Goal: Share content: Share content

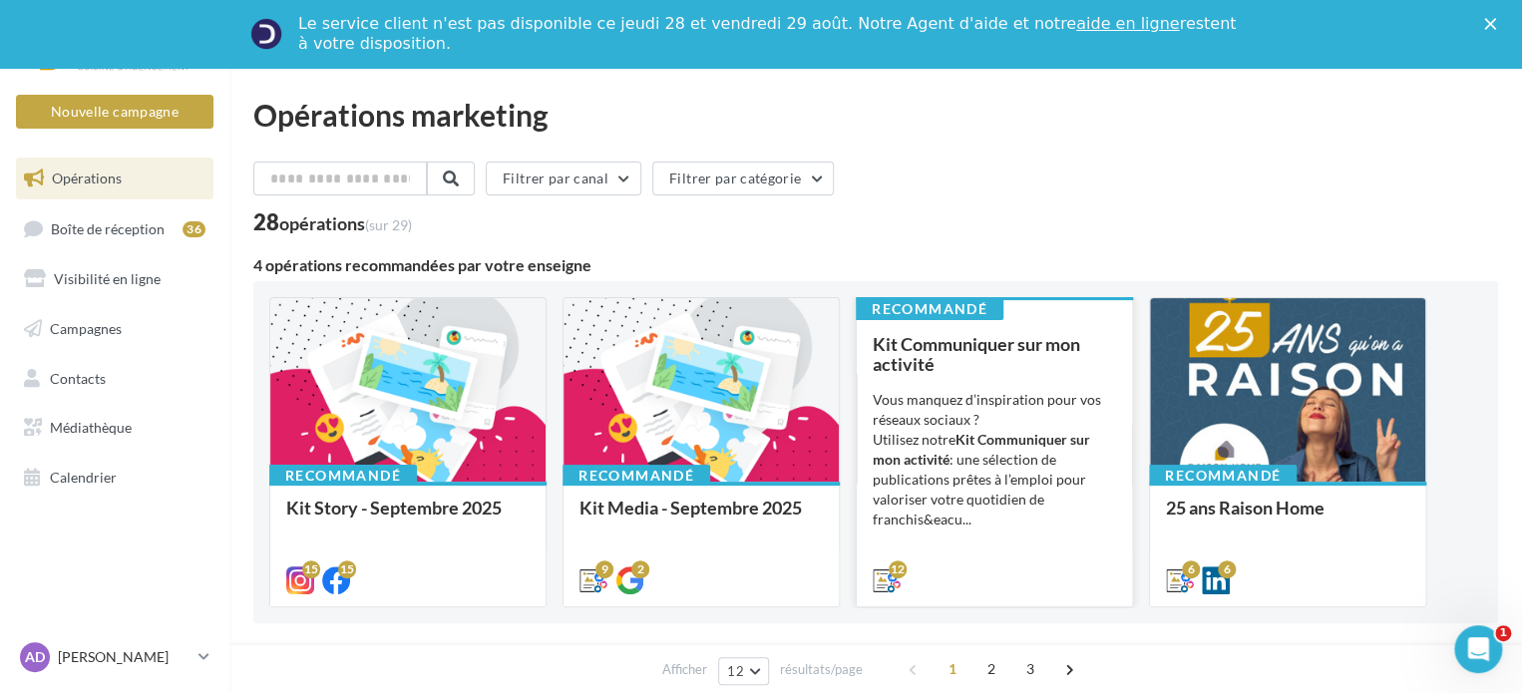
click at [962, 347] on span "Kit Communiquer sur mon activité" at bounding box center [975, 354] width 207 height 42
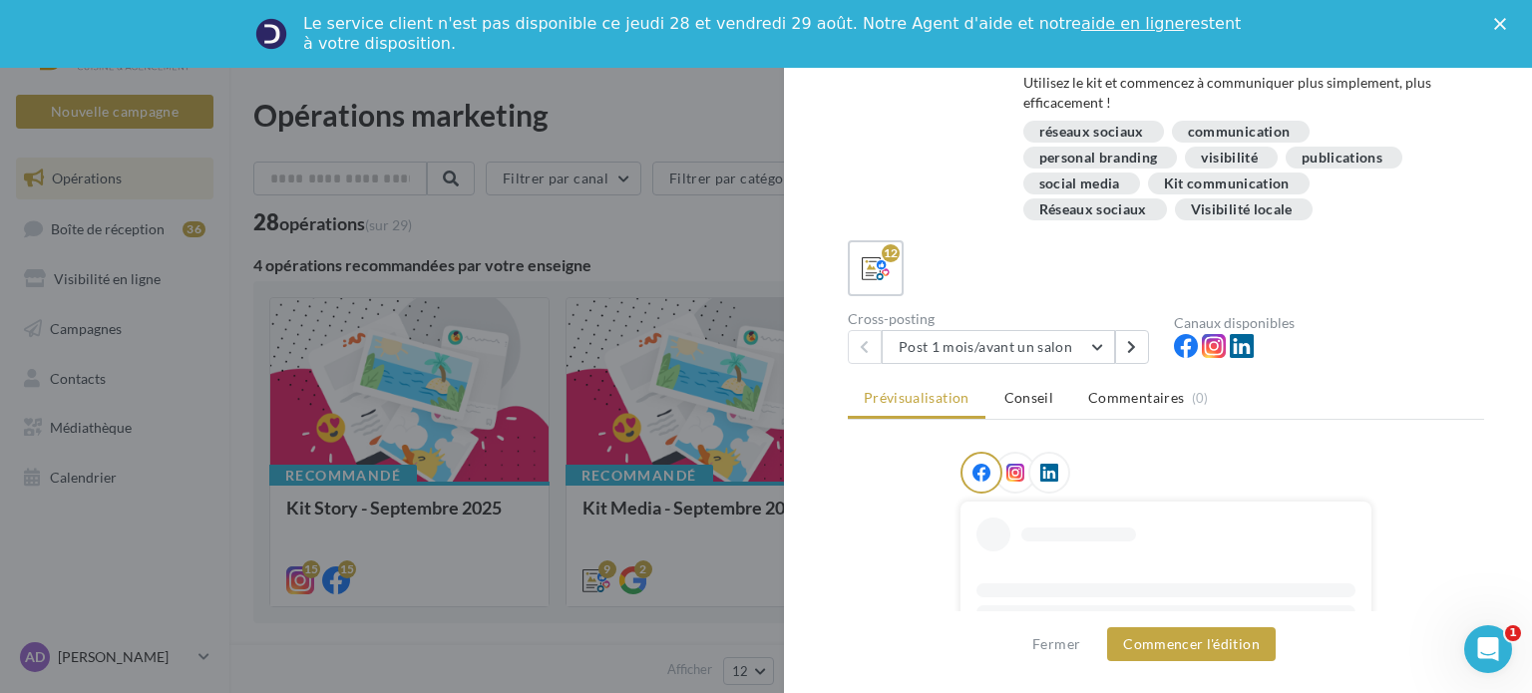
scroll to position [399, 0]
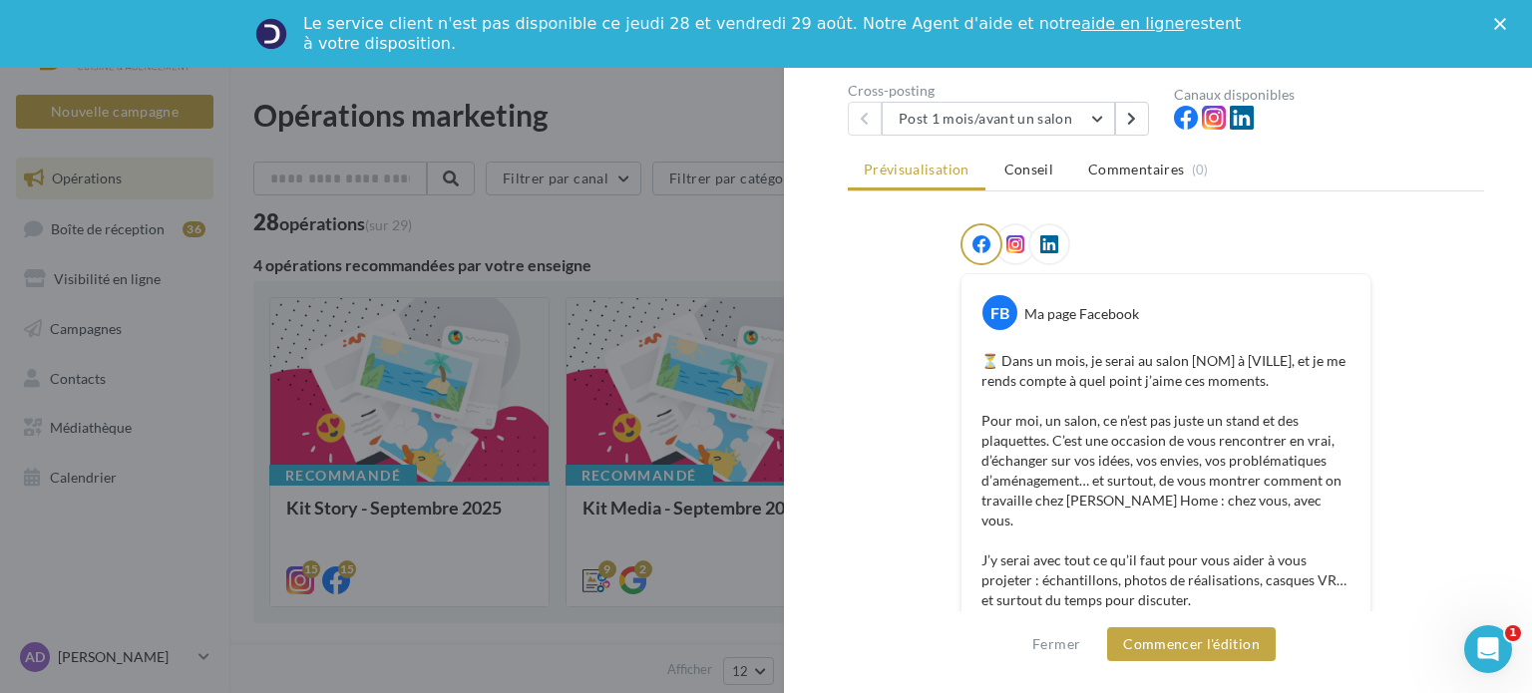
click at [703, 246] on div at bounding box center [766, 346] width 1532 height 693
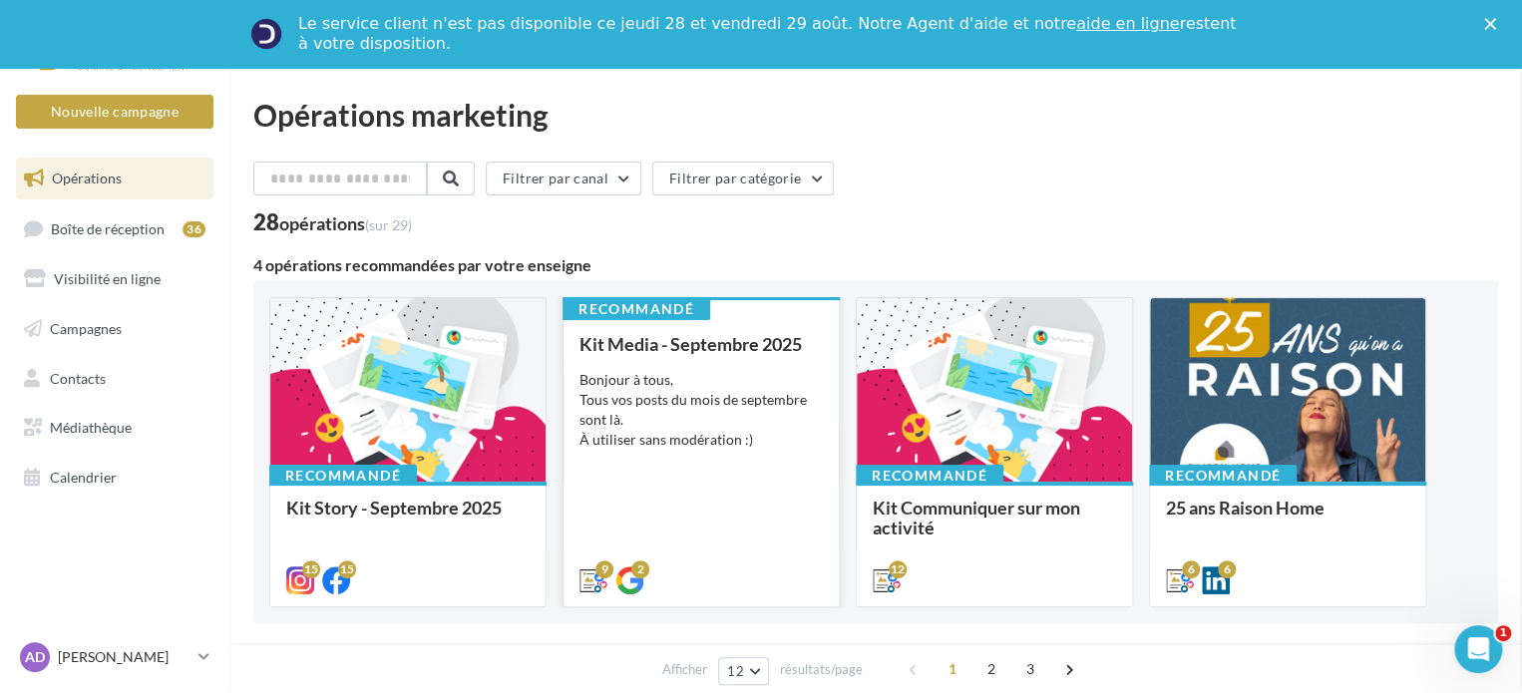
click at [701, 374] on div "Bonjour à tous, Tous vos posts du mois de septembre sont là. À utiliser sans mo…" at bounding box center [700, 410] width 243 height 80
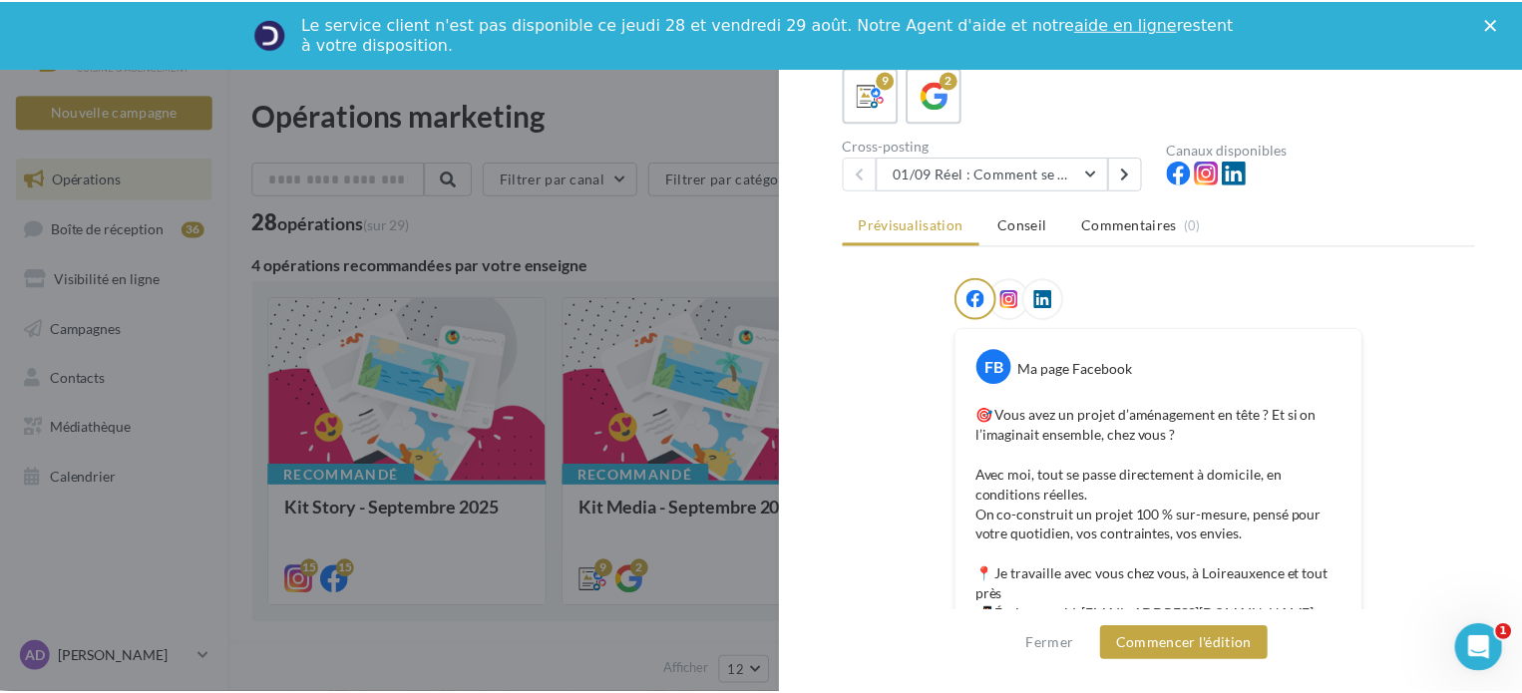
scroll to position [92, 0]
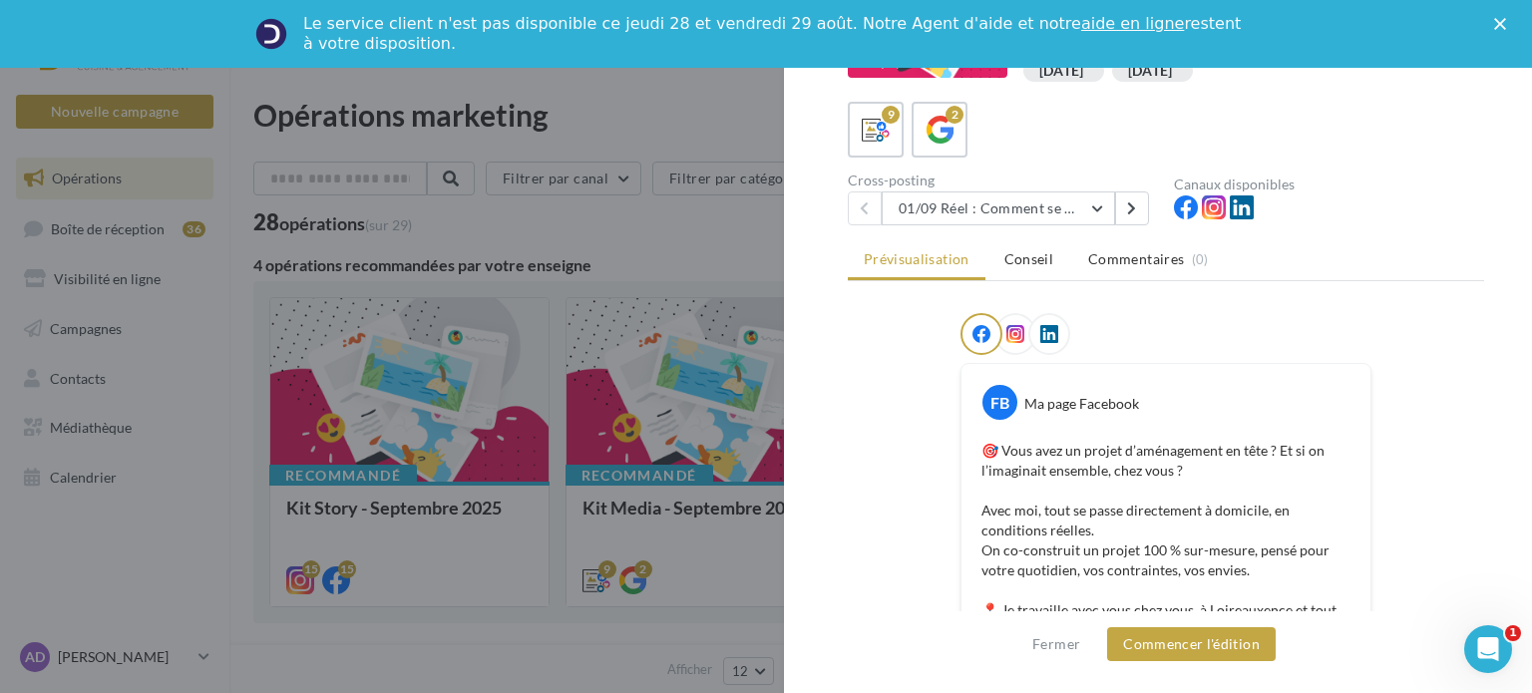
click at [478, 294] on div at bounding box center [766, 346] width 1532 height 693
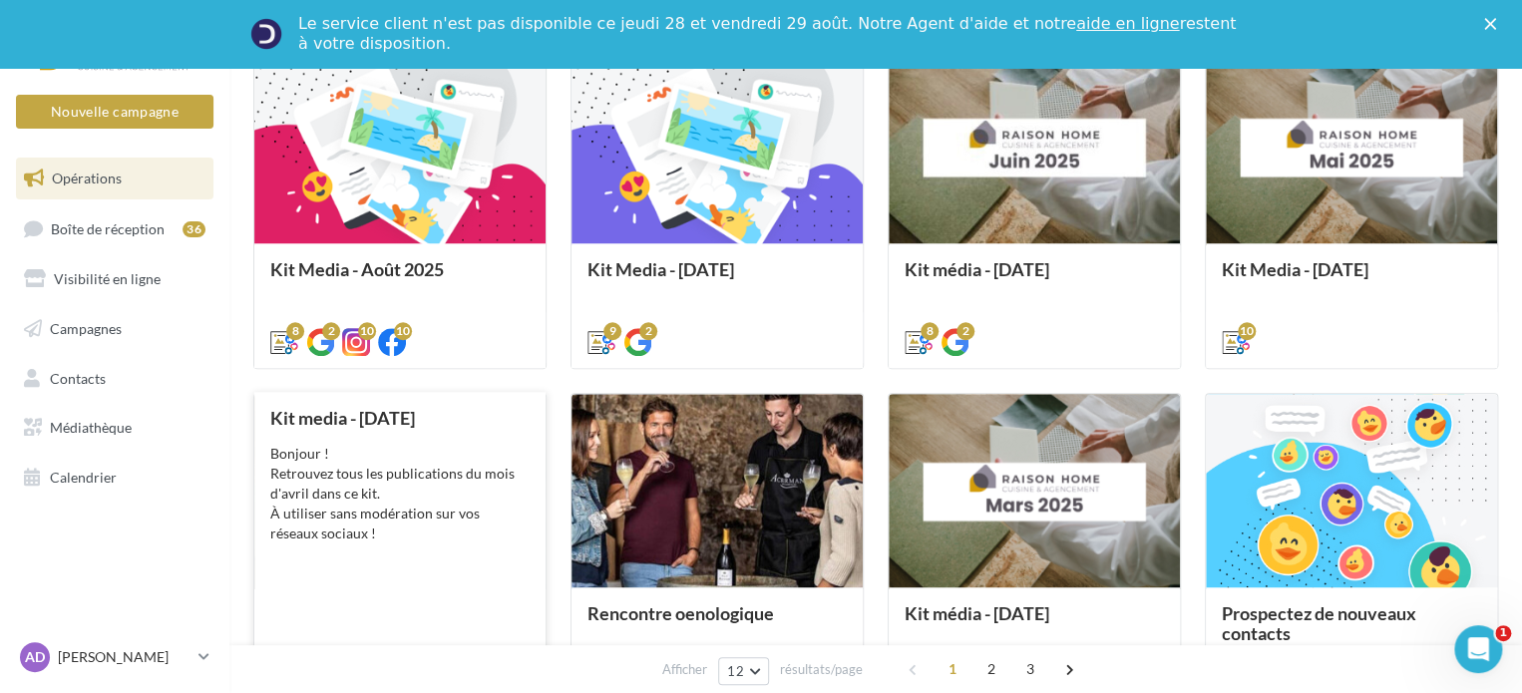
scroll to position [598, 0]
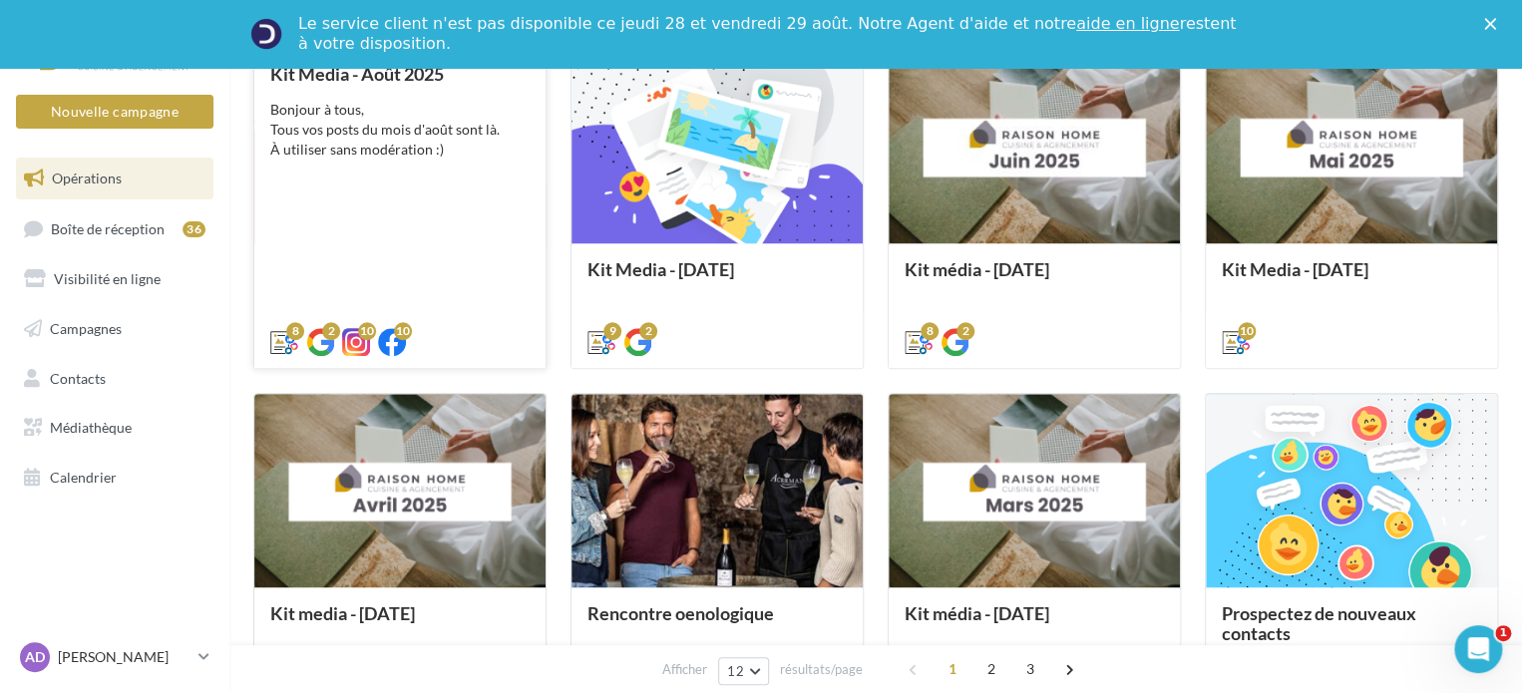
click at [428, 198] on div "Kit Media - [DATE] Bonjour à tous, Tous vos posts du mois d'août sont là. À uti…" at bounding box center [399, 207] width 259 height 286
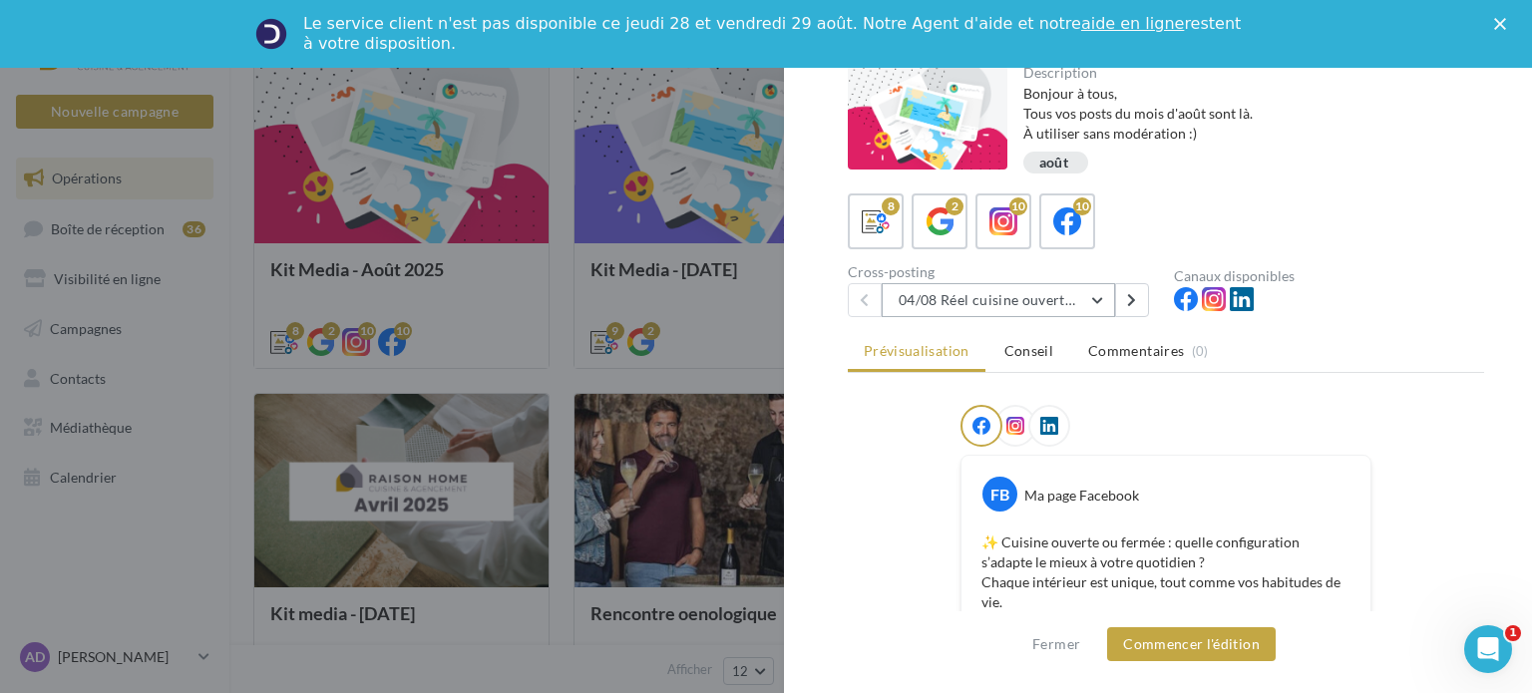
click at [1001, 299] on button "04/08 Réel cuisine ouverte ou fermée" at bounding box center [997, 300] width 233 height 34
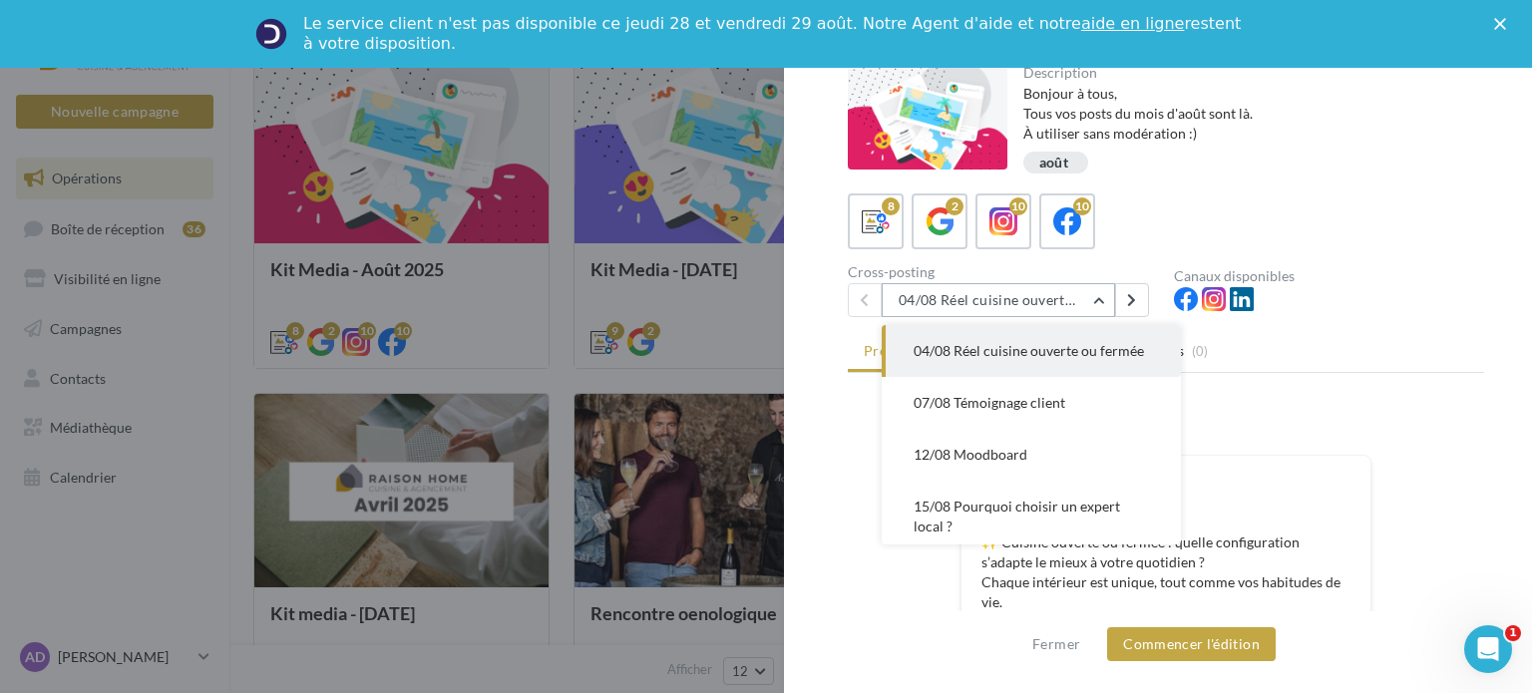
click at [1001, 299] on button "04/08 Réel cuisine ouverte ou fermée" at bounding box center [997, 300] width 233 height 34
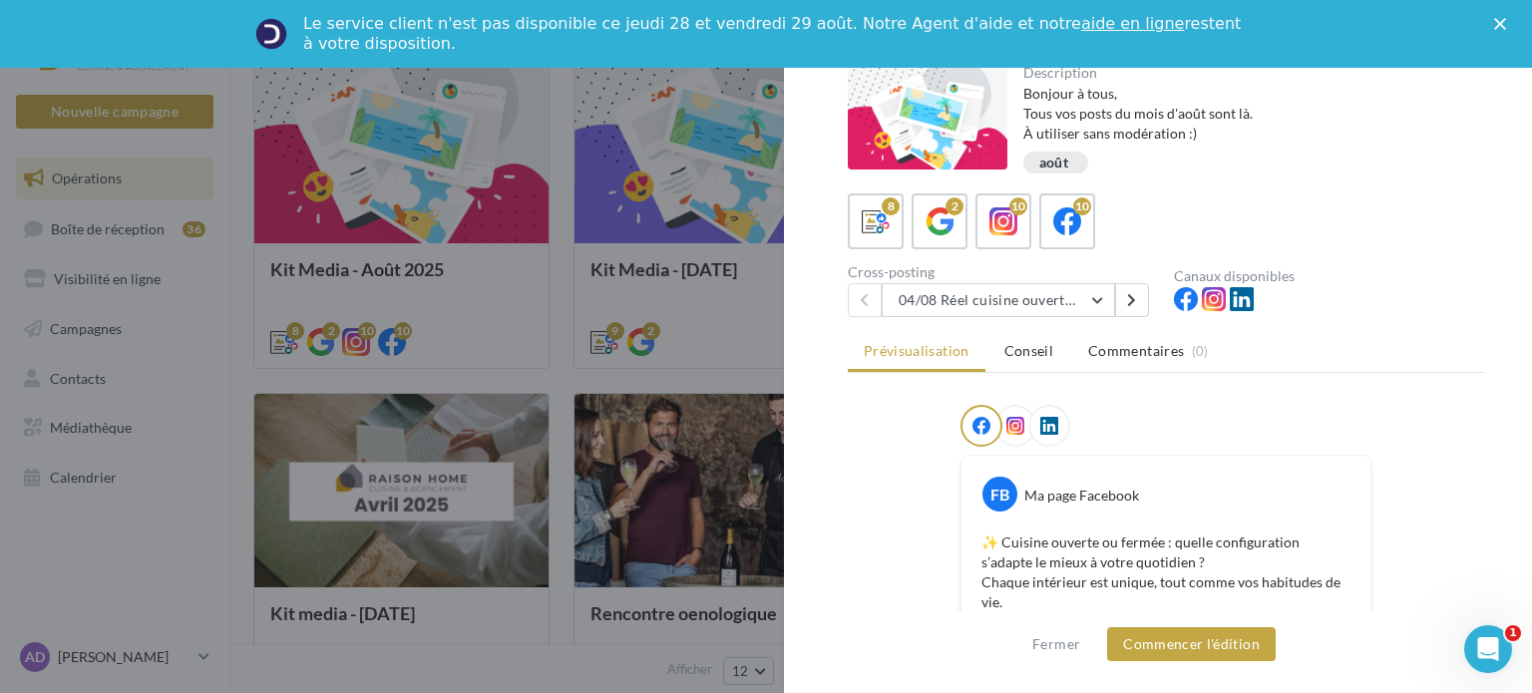
click at [491, 534] on div at bounding box center [766, 346] width 1532 height 693
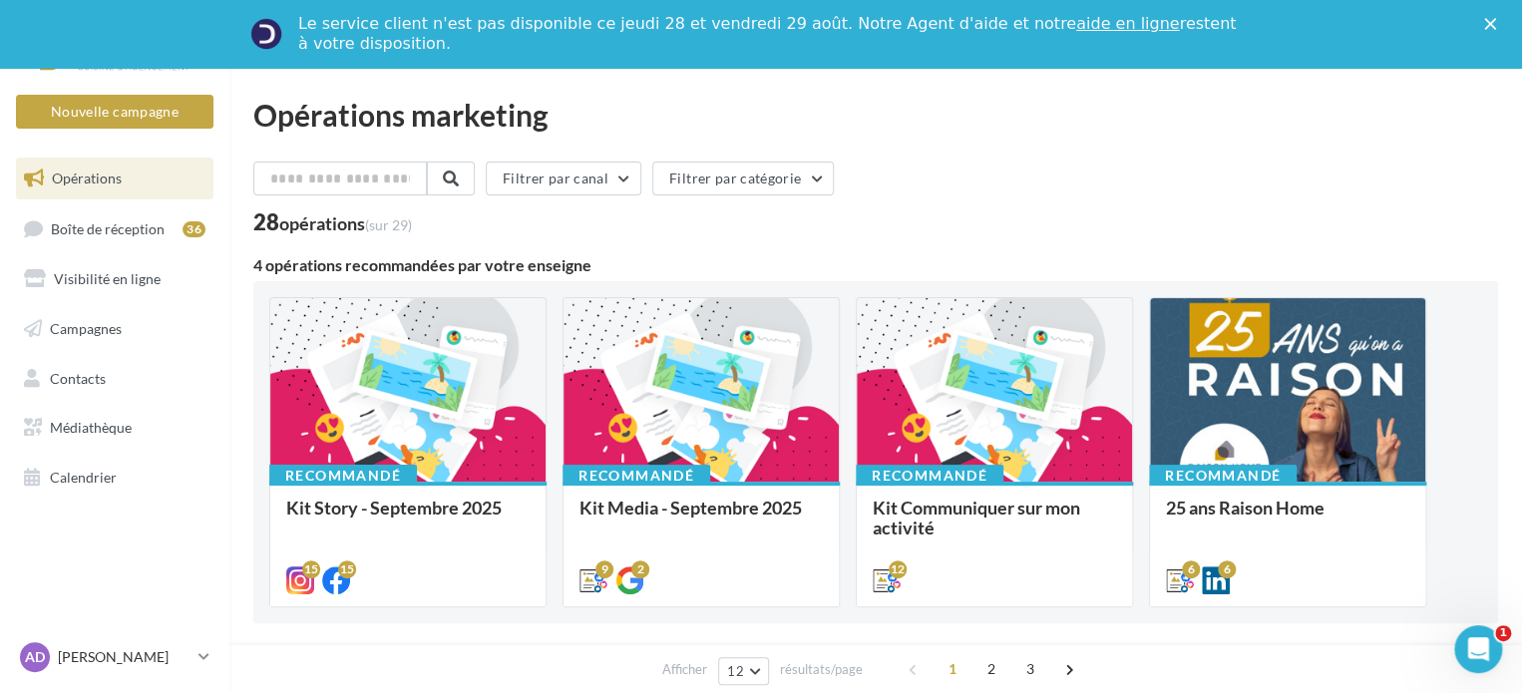
scroll to position [199, 0]
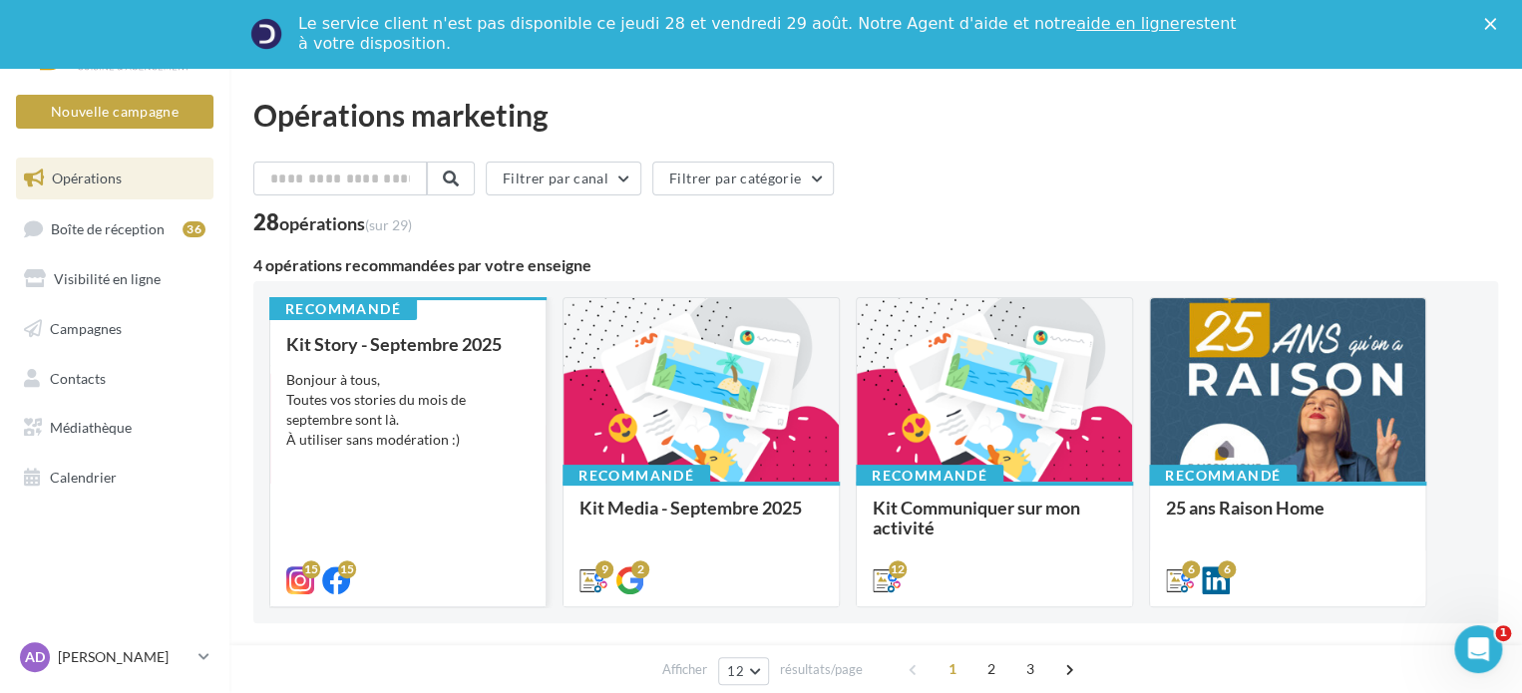
click at [519, 399] on div "Bonjour à tous, Toutes vos stories du mois de septembre sont là. À utiliser san…" at bounding box center [407, 410] width 243 height 80
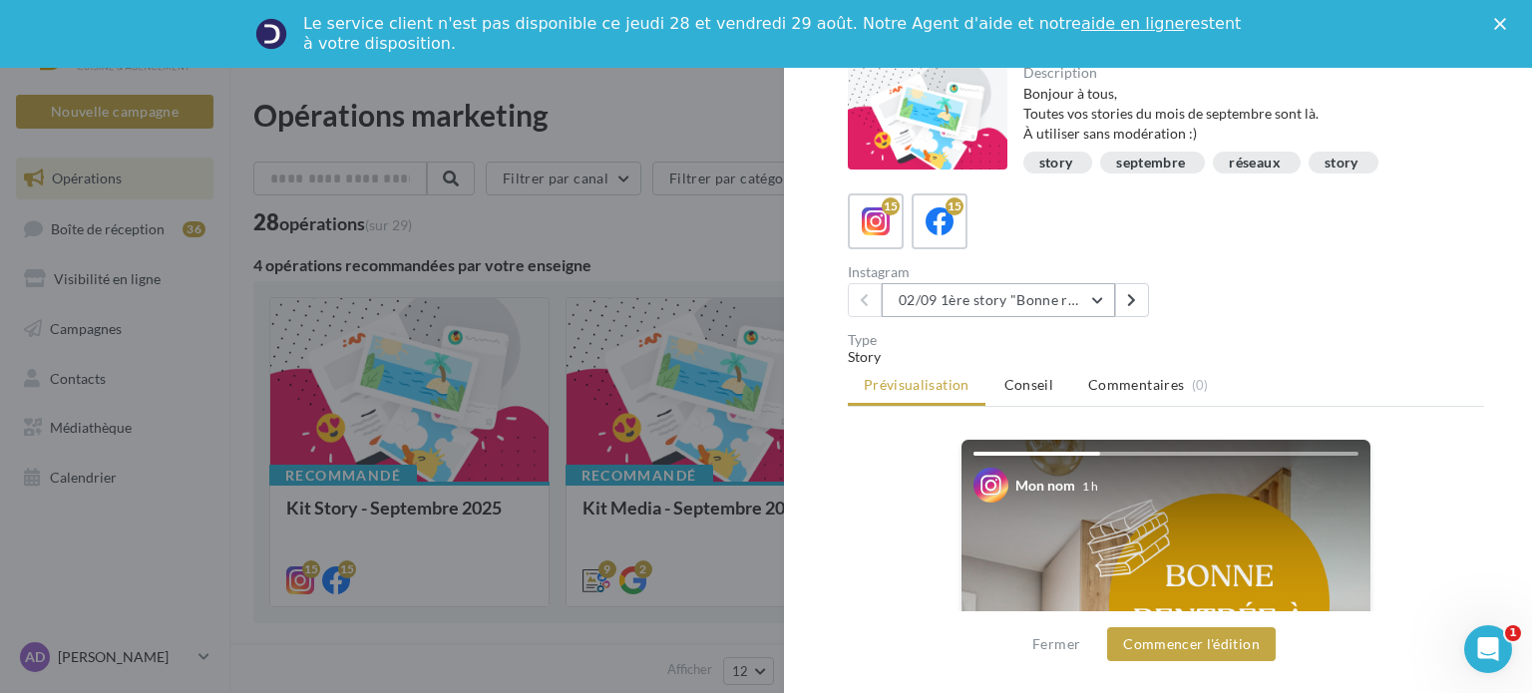
click at [1013, 294] on button "02/09 1ère story "Bonne rentrée"" at bounding box center [997, 300] width 233 height 34
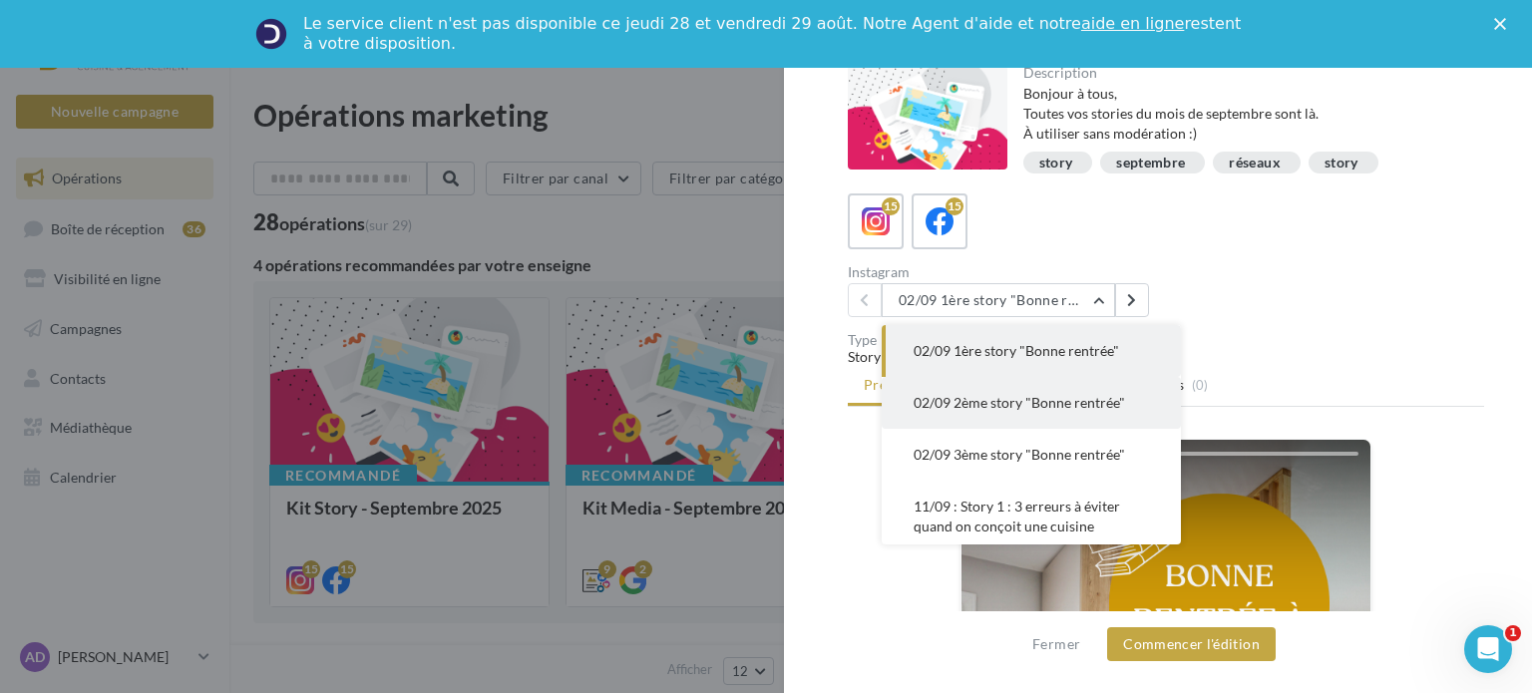
click at [997, 386] on button "02/09 2ème story "Bonne rentrée"" at bounding box center [1030, 403] width 299 height 52
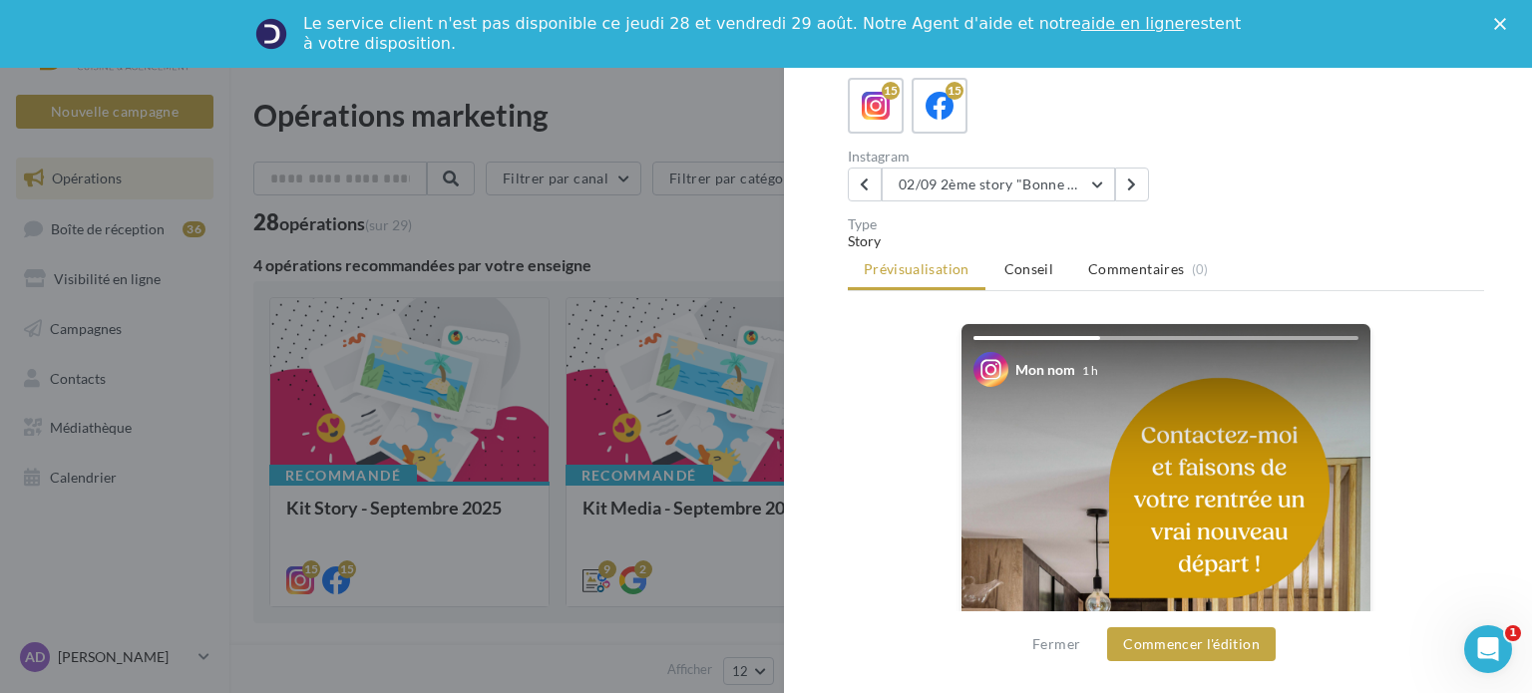
scroll to position [64, 0]
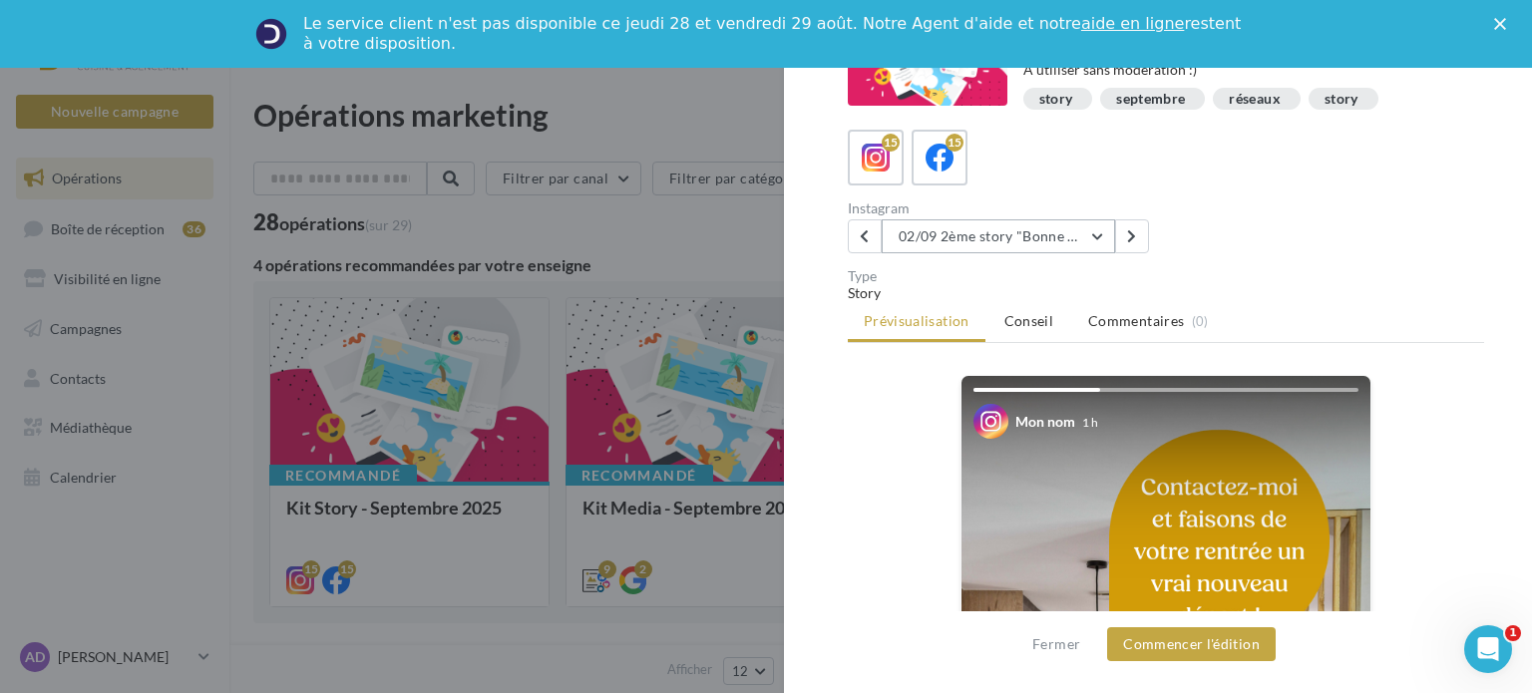
click at [970, 247] on button "02/09 2ème story "Bonne rentrée"" at bounding box center [997, 236] width 233 height 34
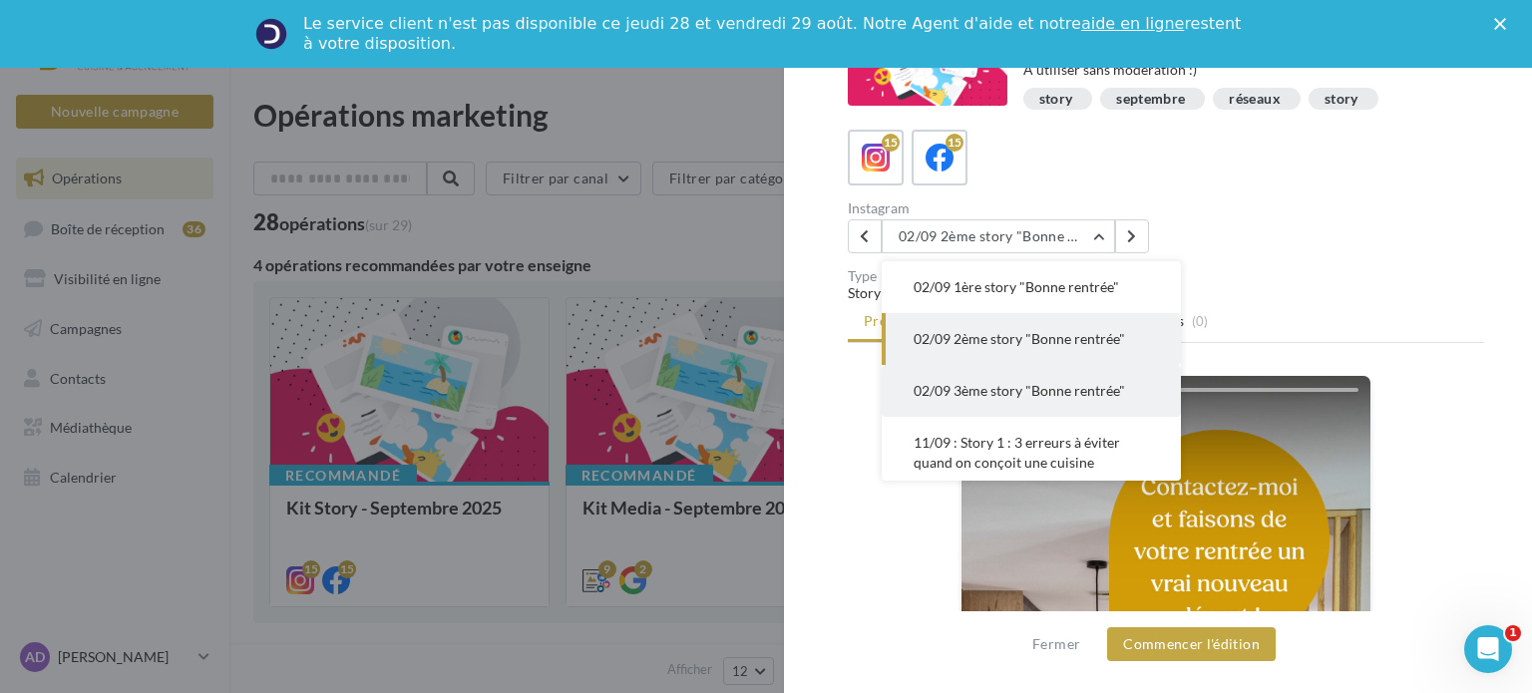
click at [996, 378] on button "02/09 3ème story "Bonne rentrée"" at bounding box center [1030, 391] width 299 height 52
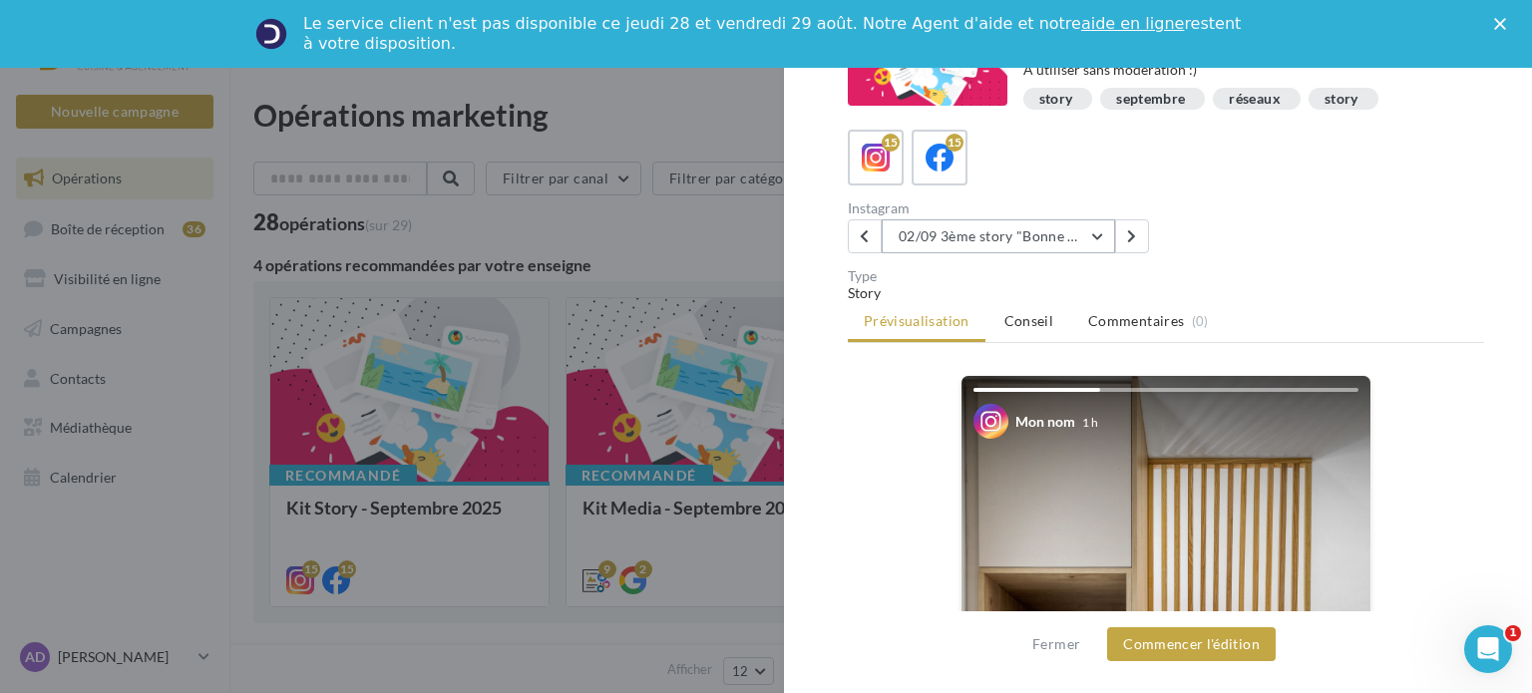
click at [1023, 234] on button "02/09 3ème story "Bonne rentrée"" at bounding box center [997, 236] width 233 height 34
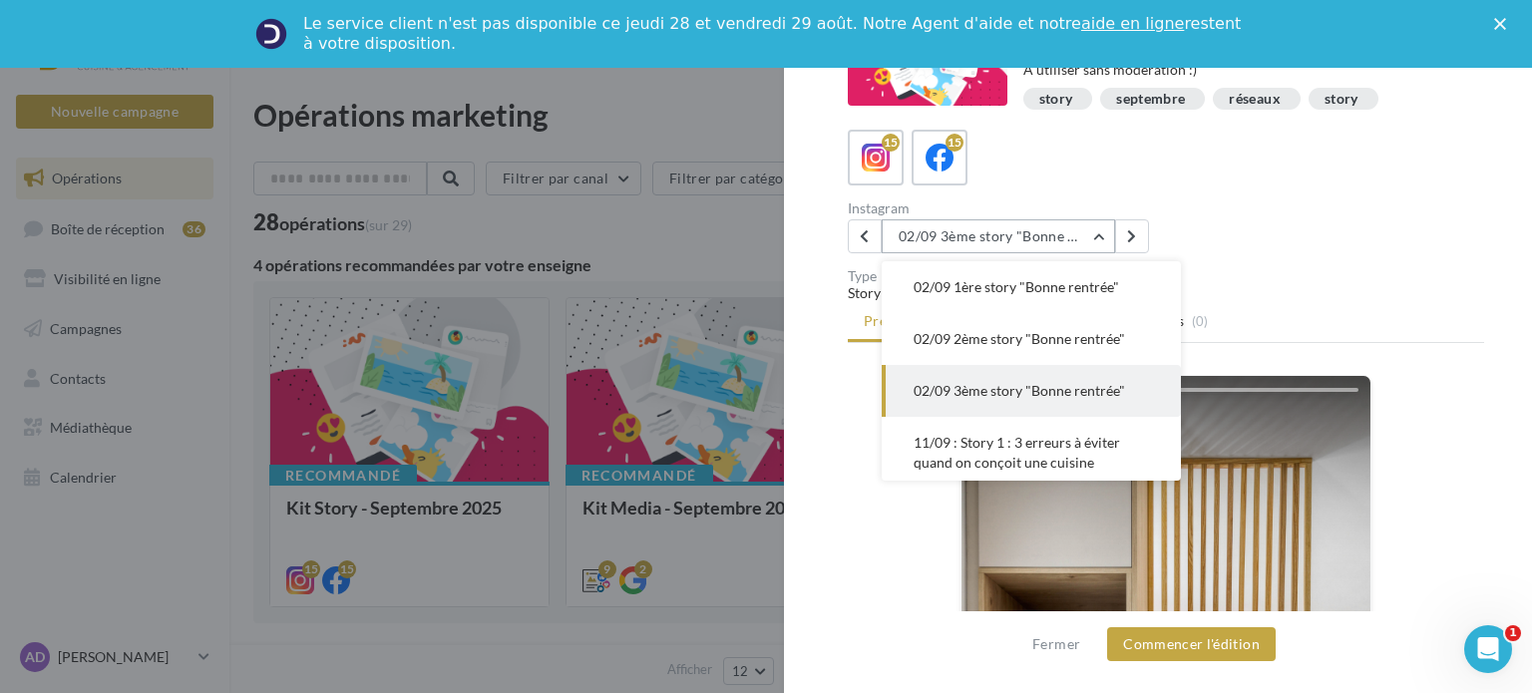
scroll to position [52, 0]
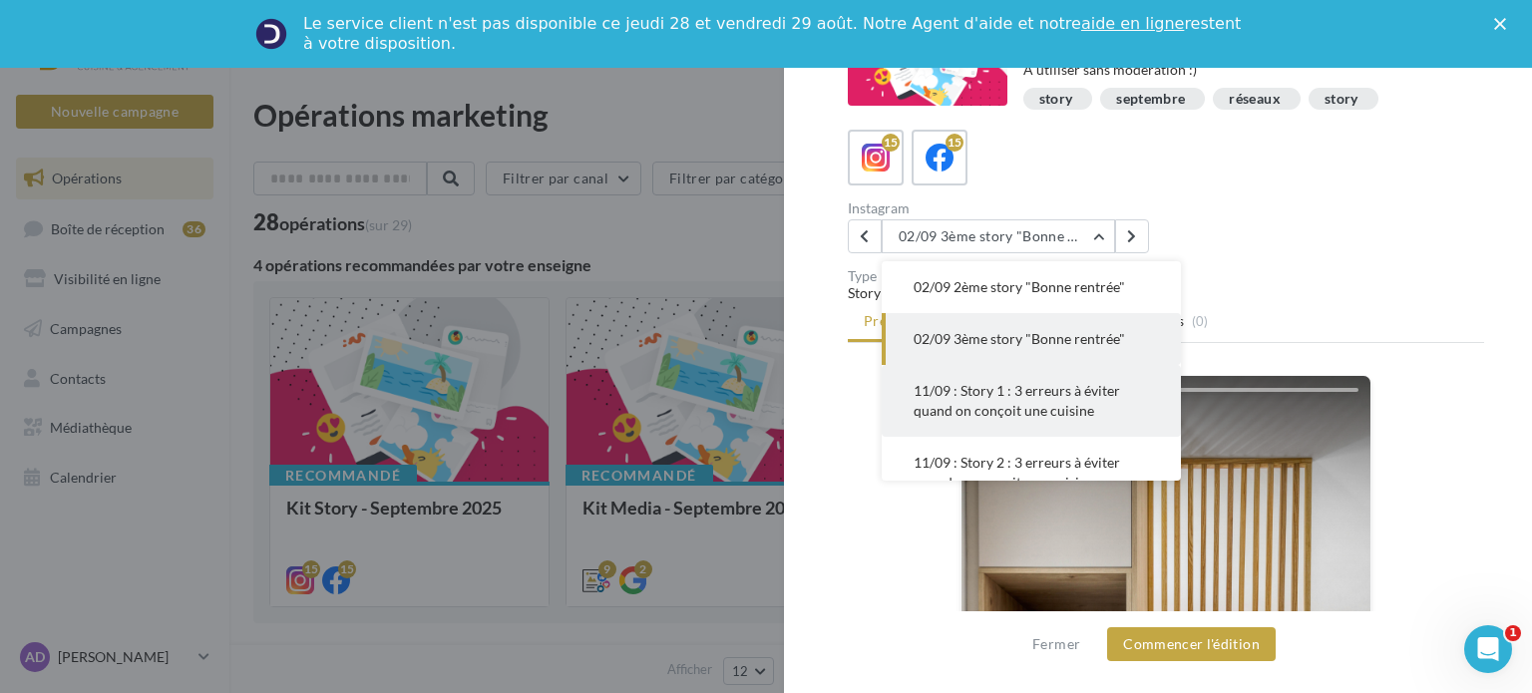
click at [998, 407] on span "11/09 : Story 1 : 3 erreurs à éviter quand on conçoit une cuisine" at bounding box center [1016, 400] width 206 height 37
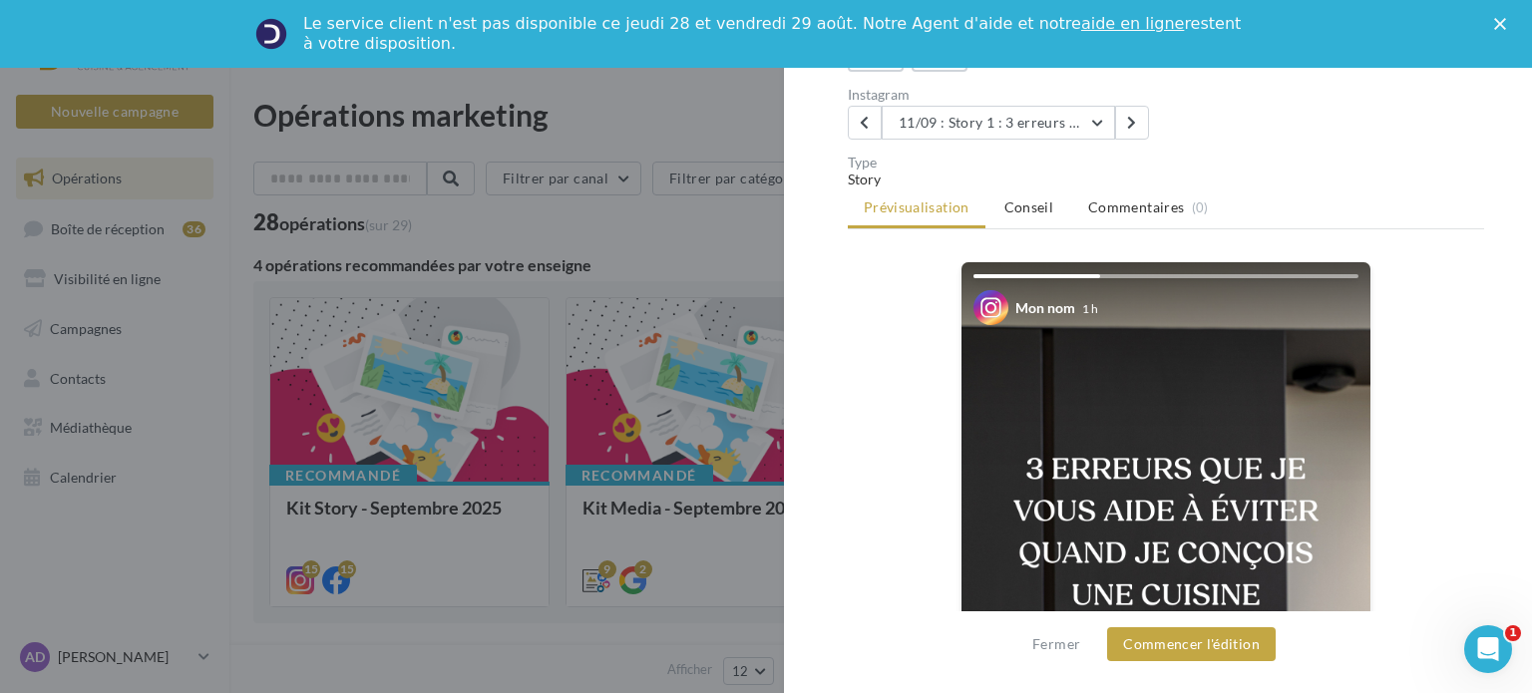
scroll to position [0, 0]
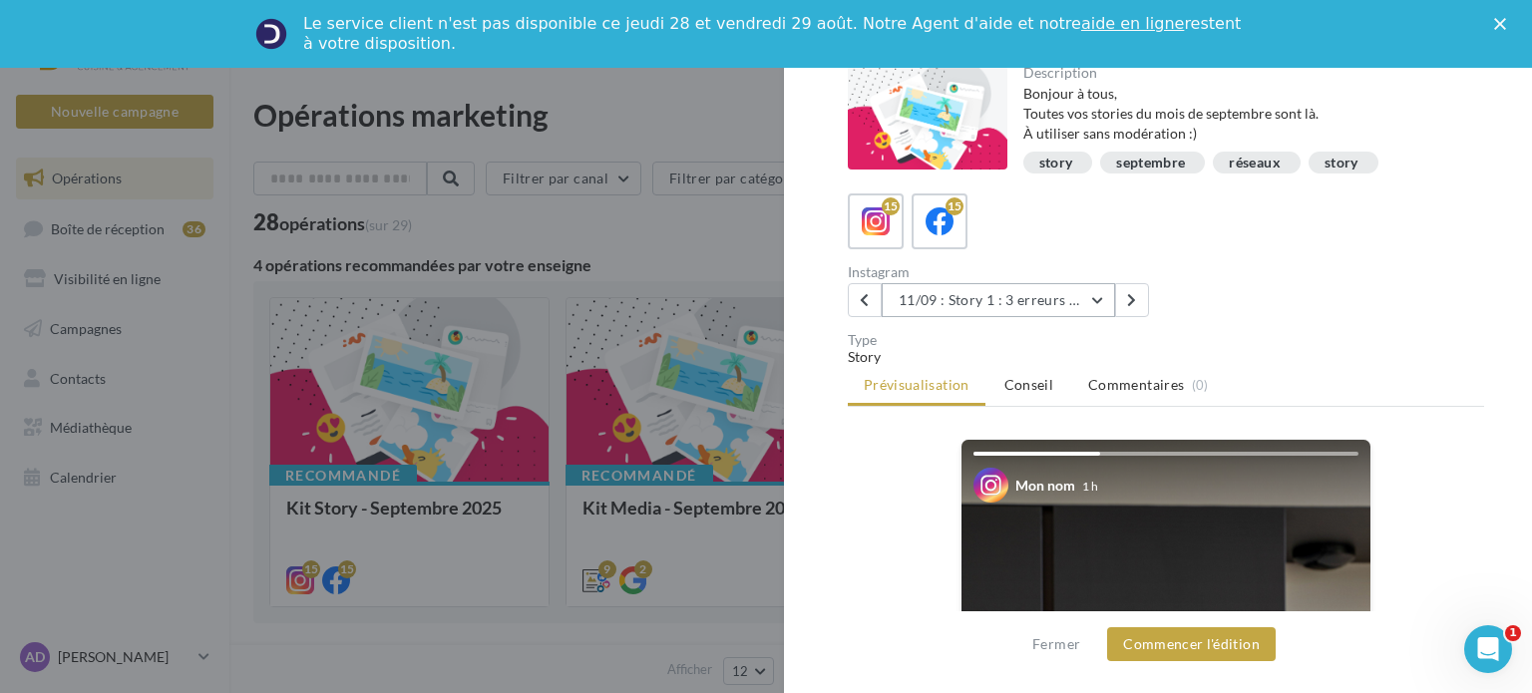
click at [969, 302] on button "11/09 : Story 1 : 3 erreurs à éviter quand on conçoit une cuisine" at bounding box center [997, 300] width 233 height 34
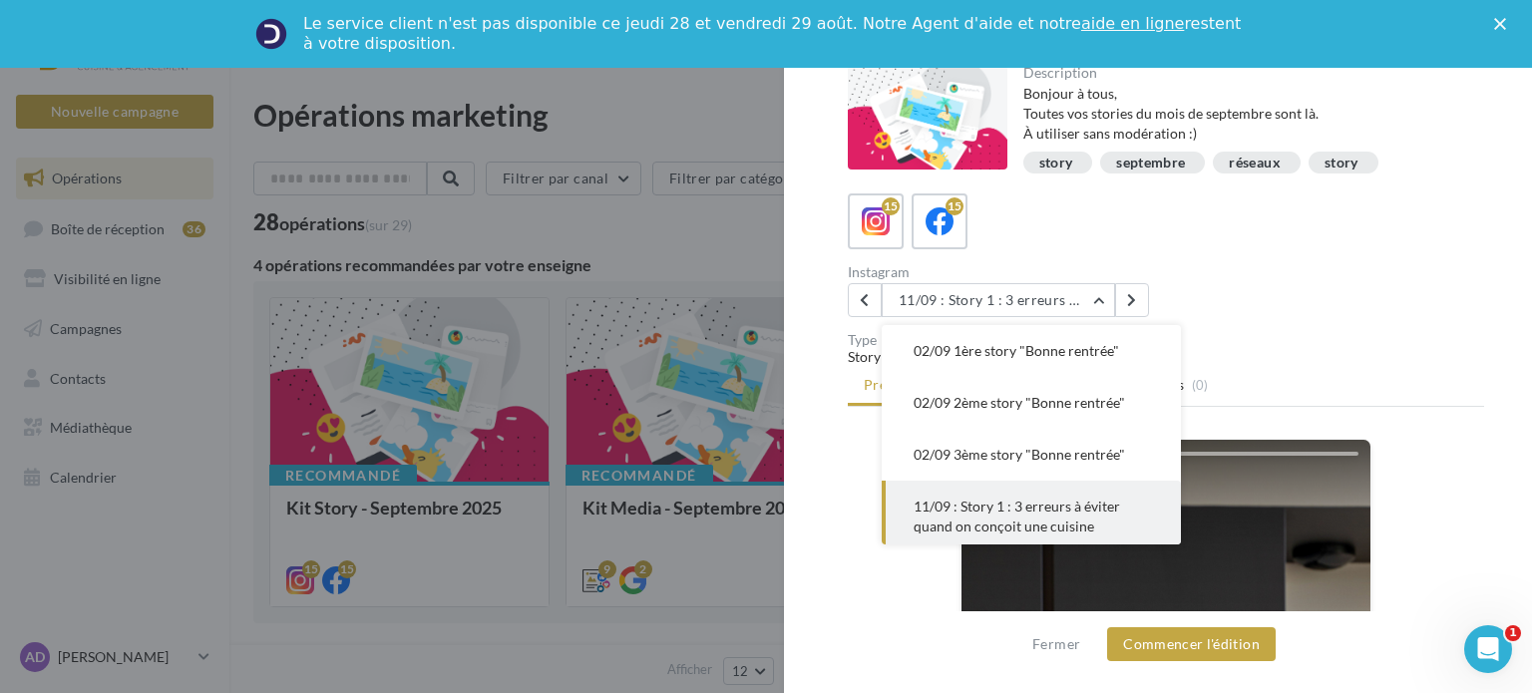
click at [1002, 339] on button "02/09 1ère story "Bonne rentrée"" at bounding box center [1030, 351] width 299 height 52
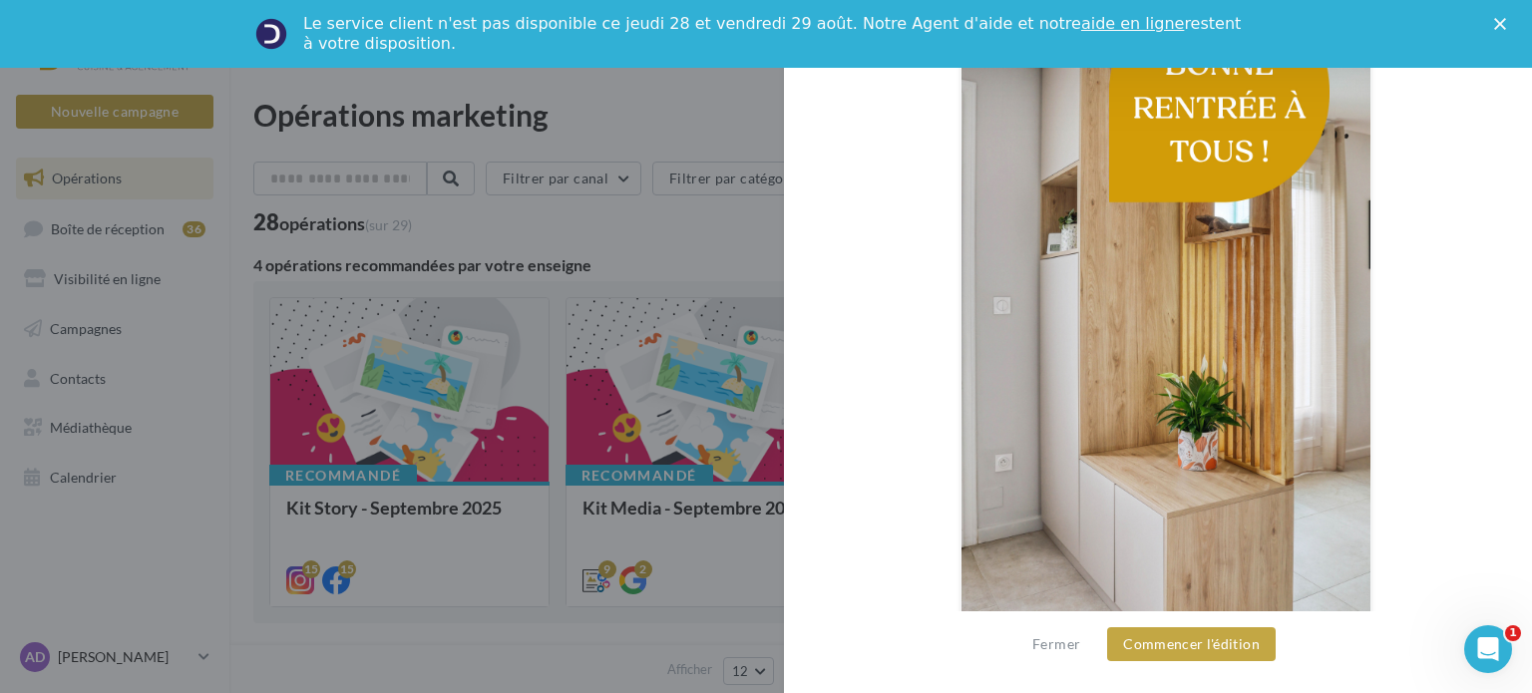
scroll to position [562, 0]
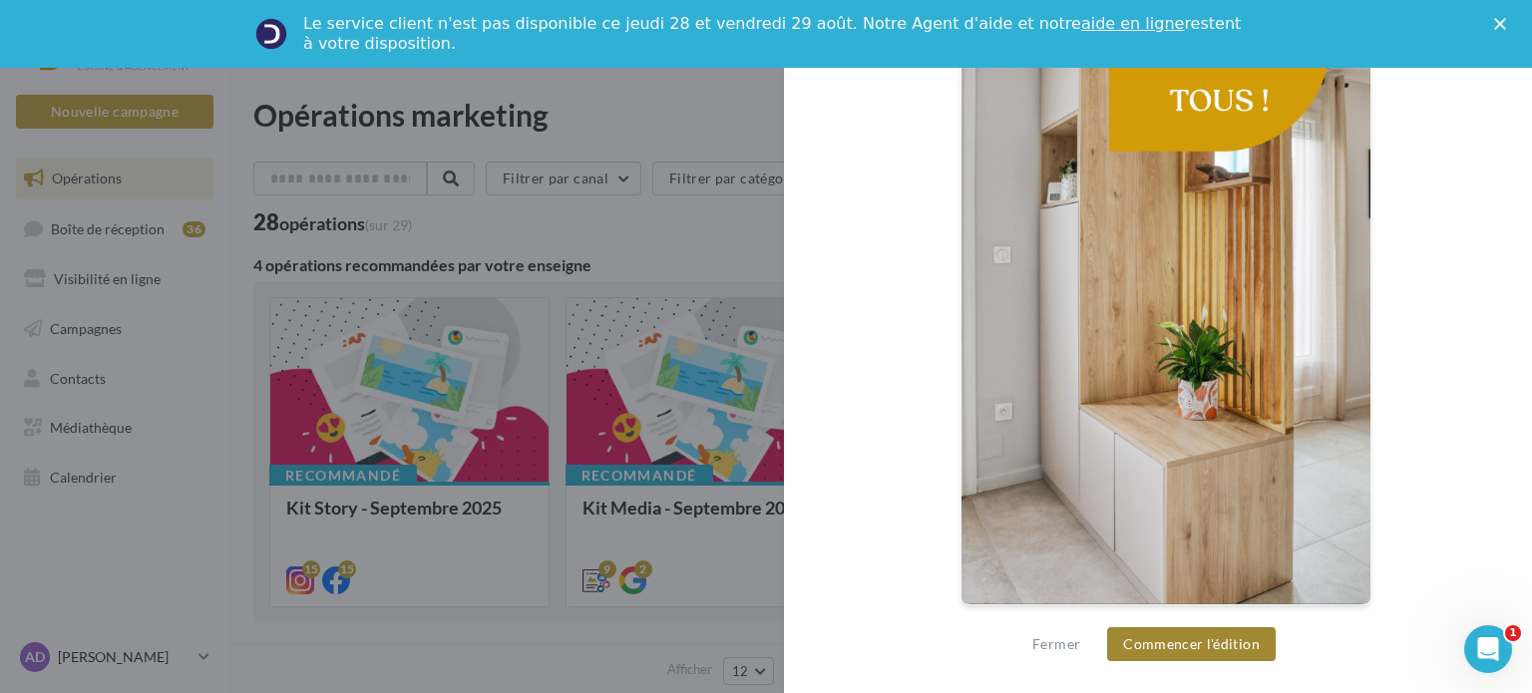
click at [1173, 641] on button "Commencer l'édition" at bounding box center [1191, 644] width 169 height 34
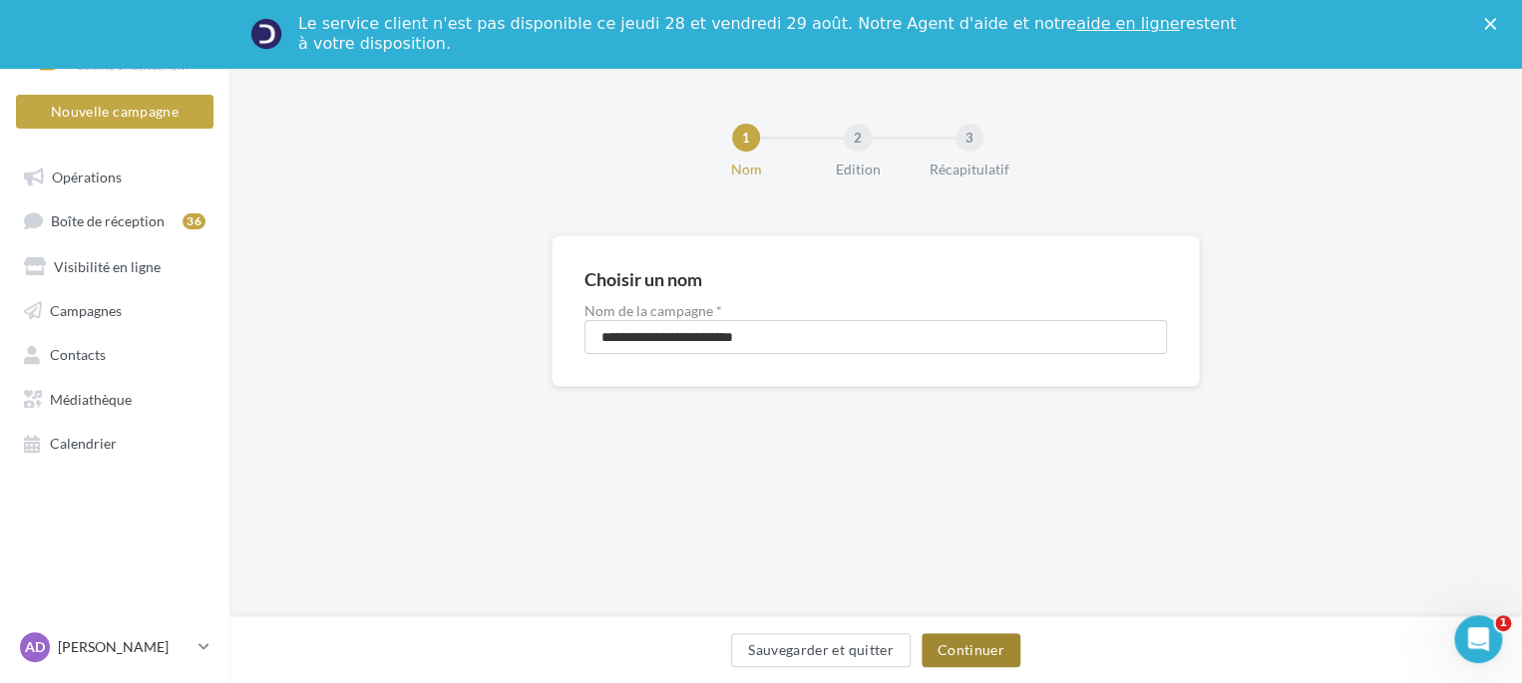
click at [983, 656] on button "Continuer" at bounding box center [970, 650] width 99 height 34
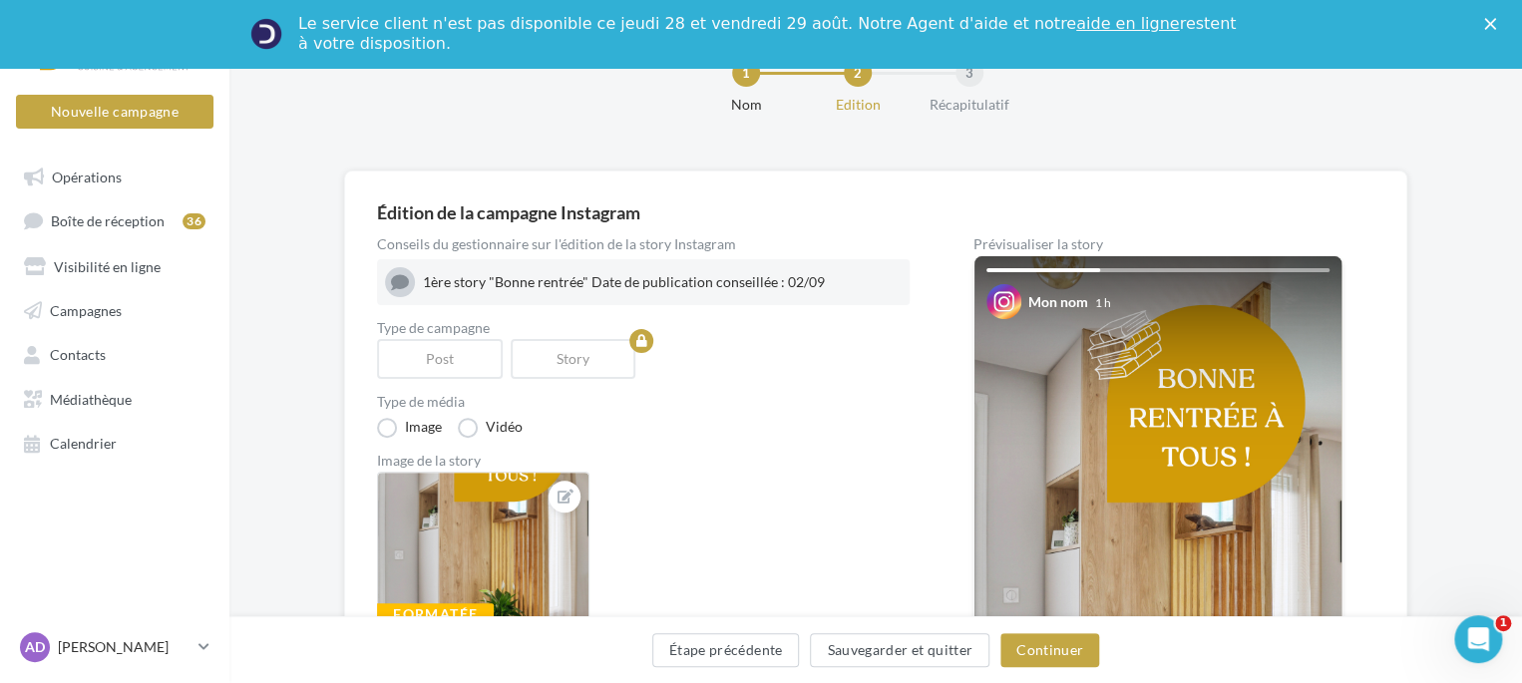
scroll to position [100, 0]
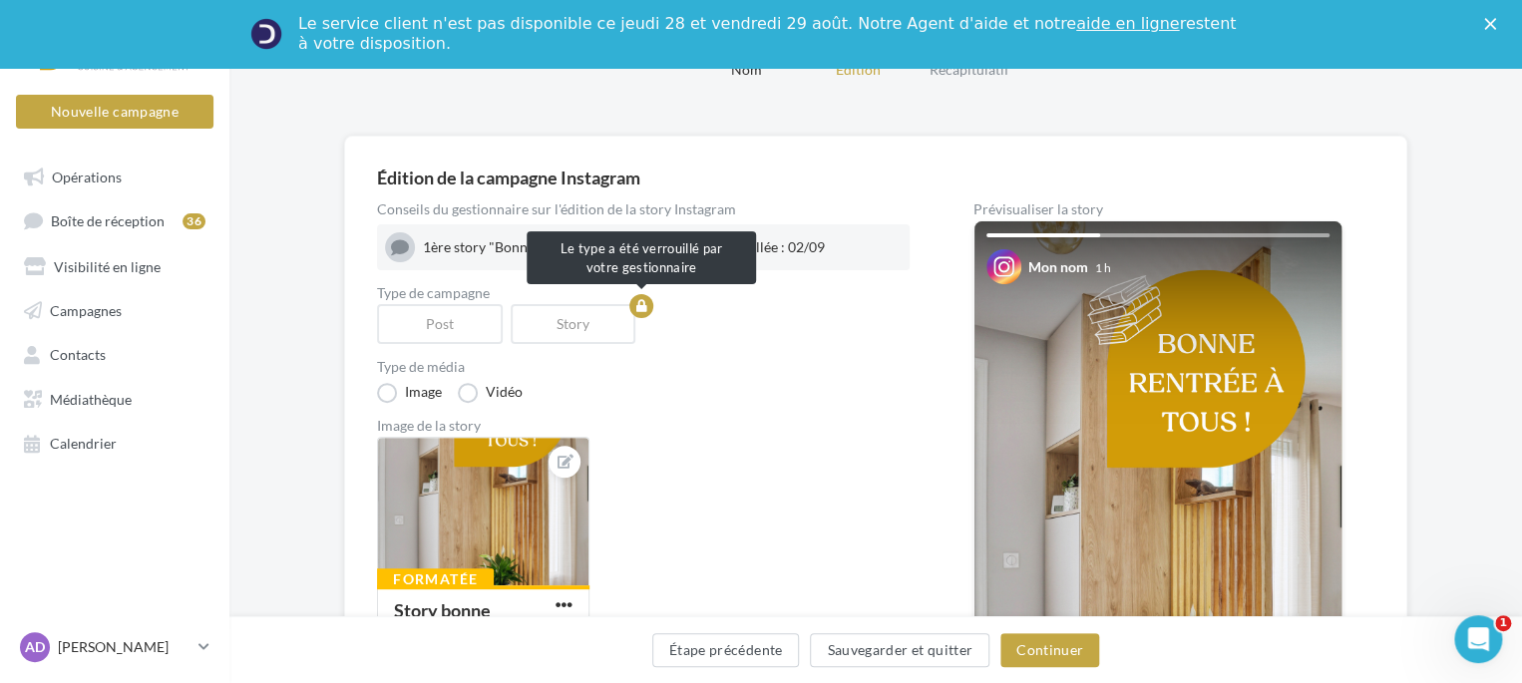
click at [598, 316] on div "Story" at bounding box center [578, 324] width 134 height 40
